Goal: Navigation & Orientation: Find specific page/section

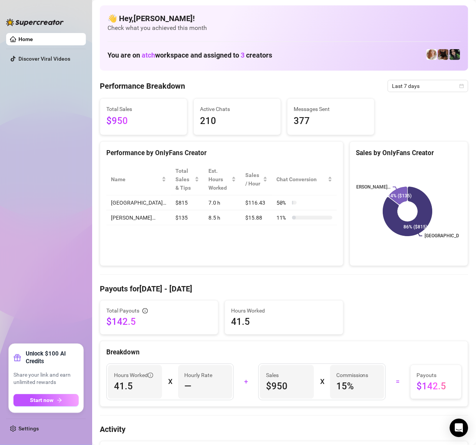
click at [45, 157] on ul "Home Discover Viral Videos" at bounding box center [46, 185] width 80 height 311
click at [54, 240] on ul "Home Discover Viral Videos" at bounding box center [46, 185] width 80 height 311
drag, startPoint x: 31, startPoint y: 201, endPoint x: 463, endPoint y: 175, distance: 432.1
click at [38, 198] on ul "Home Discover Viral Videos" at bounding box center [46, 185] width 80 height 311
click at [375, 310] on div "Total Payouts $142.5 Hours Worked 41.5" at bounding box center [284, 317] width 375 height 35
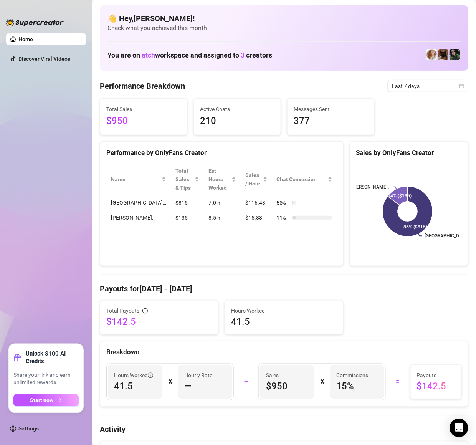
click at [21, 229] on ul "Home Discover Viral Videos" at bounding box center [46, 185] width 80 height 311
click at [36, 151] on ul "Home Discover Viral Videos" at bounding box center [46, 185] width 80 height 311
click at [47, 178] on ul "Home Discover Viral Videos" at bounding box center [46, 185] width 80 height 311
click at [80, 177] on ul "Home Discover Viral Videos" at bounding box center [46, 185] width 80 height 311
